Goal: Use online tool/utility: Utilize a website feature to perform a specific function

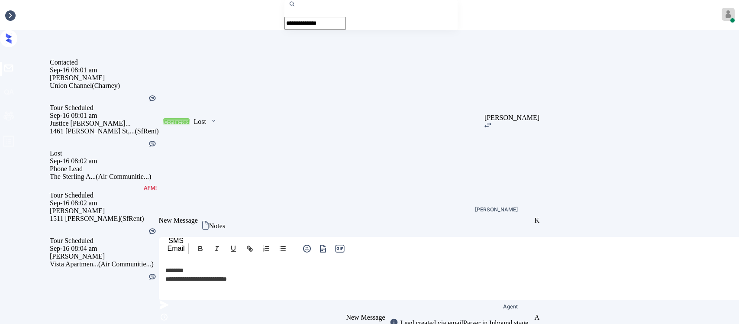
scroll to position [4412, 0]
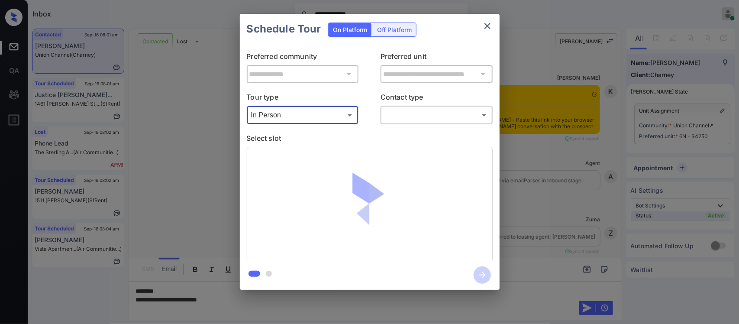
scroll to position [4412, 0]
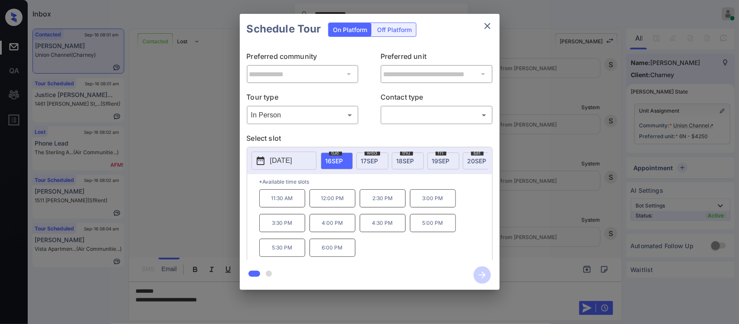
click at [472, 160] on span "[DATE]" at bounding box center [477, 160] width 19 height 7
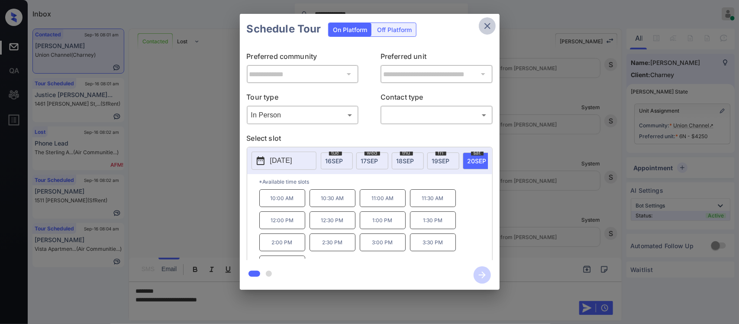
click at [488, 26] on icon "close" at bounding box center [488, 26] width 6 height 6
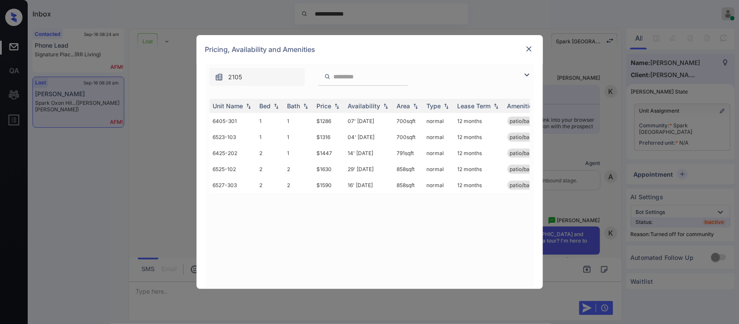
scroll to position [2547, 0]
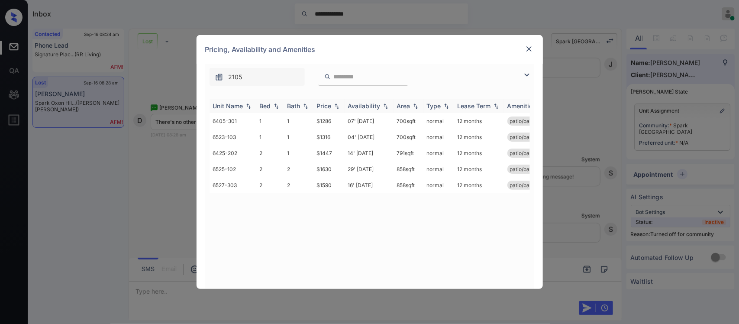
drag, startPoint x: 0, startPoint y: 0, endPoint x: 332, endPoint y: 102, distance: 347.2
click at [332, 102] on div "Price" at bounding box center [324, 105] width 15 height 7
click at [343, 152] on td "$1447" at bounding box center [329, 153] width 31 height 16
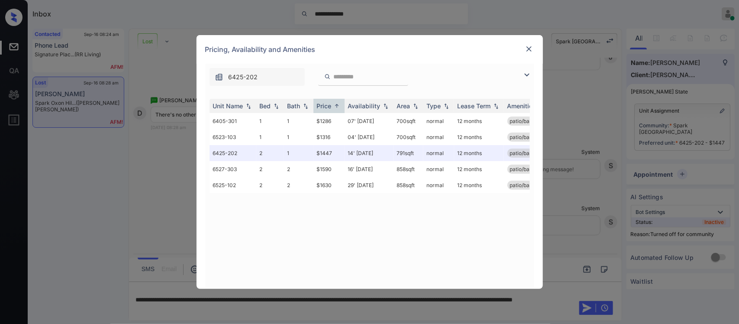
click at [528, 46] on img at bounding box center [529, 49] width 9 height 9
